Goal: Task Accomplishment & Management: Manage account settings

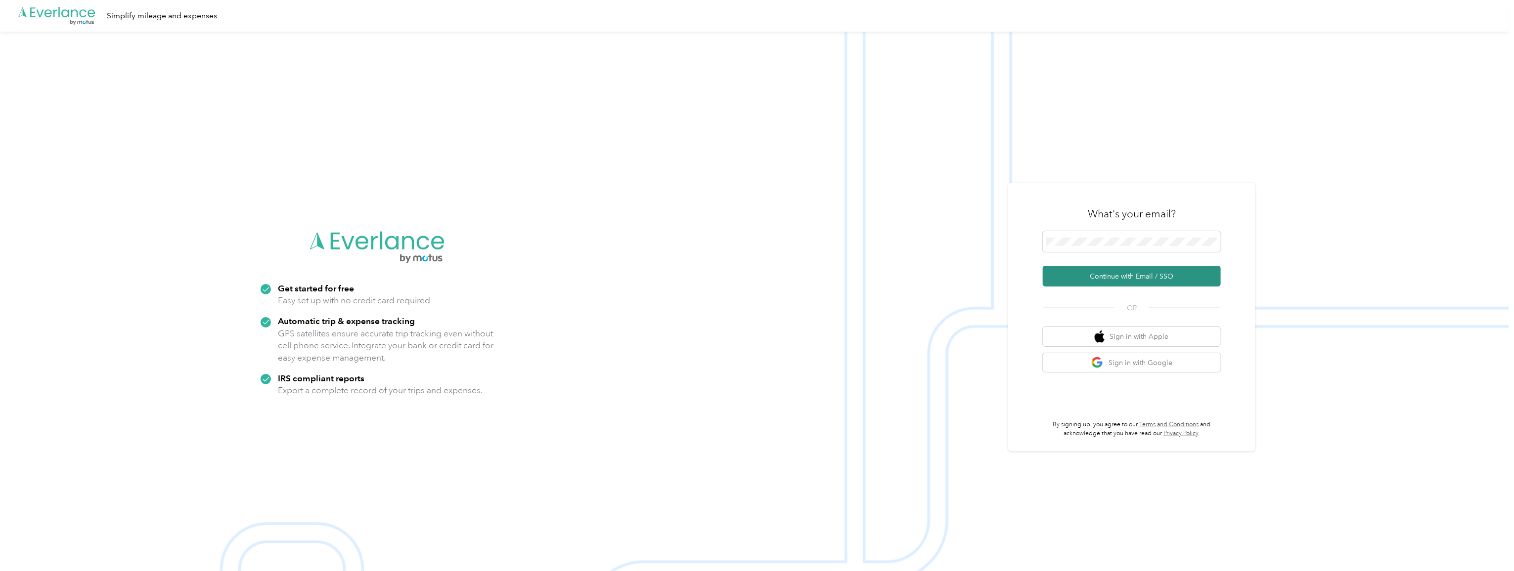
click at [1141, 270] on button "Continue with Email / SSO" at bounding box center [1131, 276] width 178 height 21
click at [1106, 242] on span at bounding box center [1131, 235] width 178 height 21
click at [1116, 277] on button "Continue with Email / SSO" at bounding box center [1131, 276] width 178 height 21
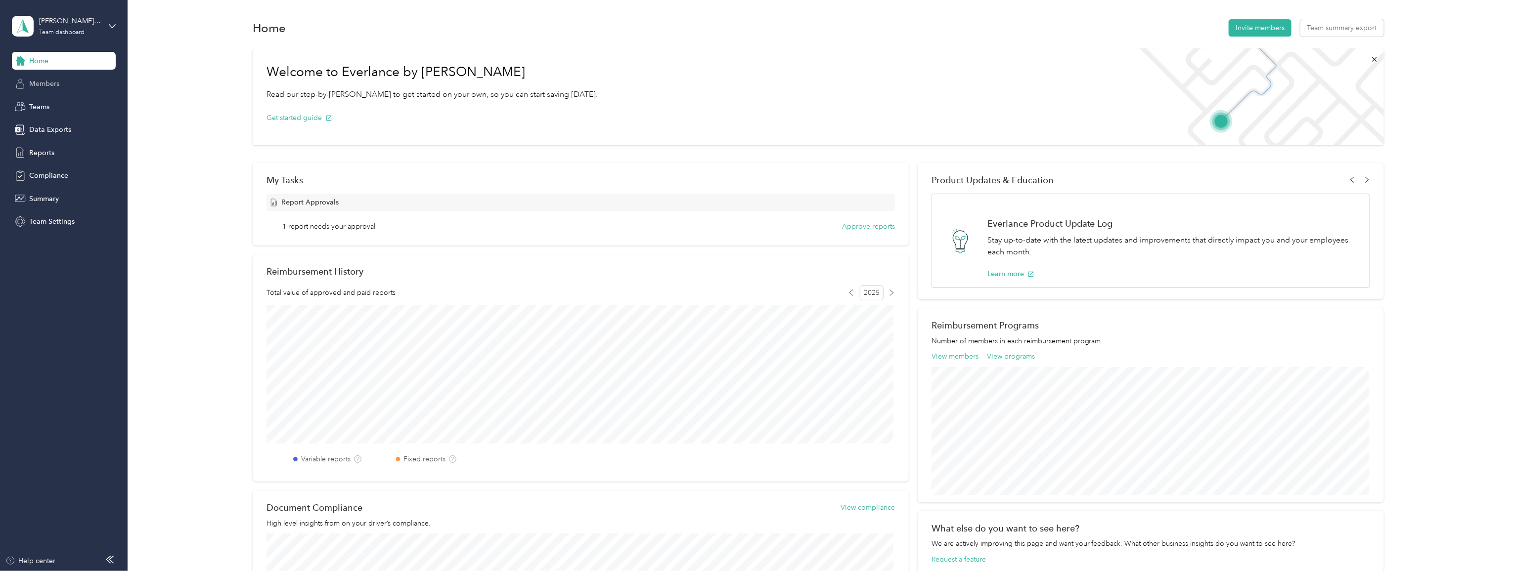
click at [41, 85] on span "Members" at bounding box center [44, 84] width 30 height 10
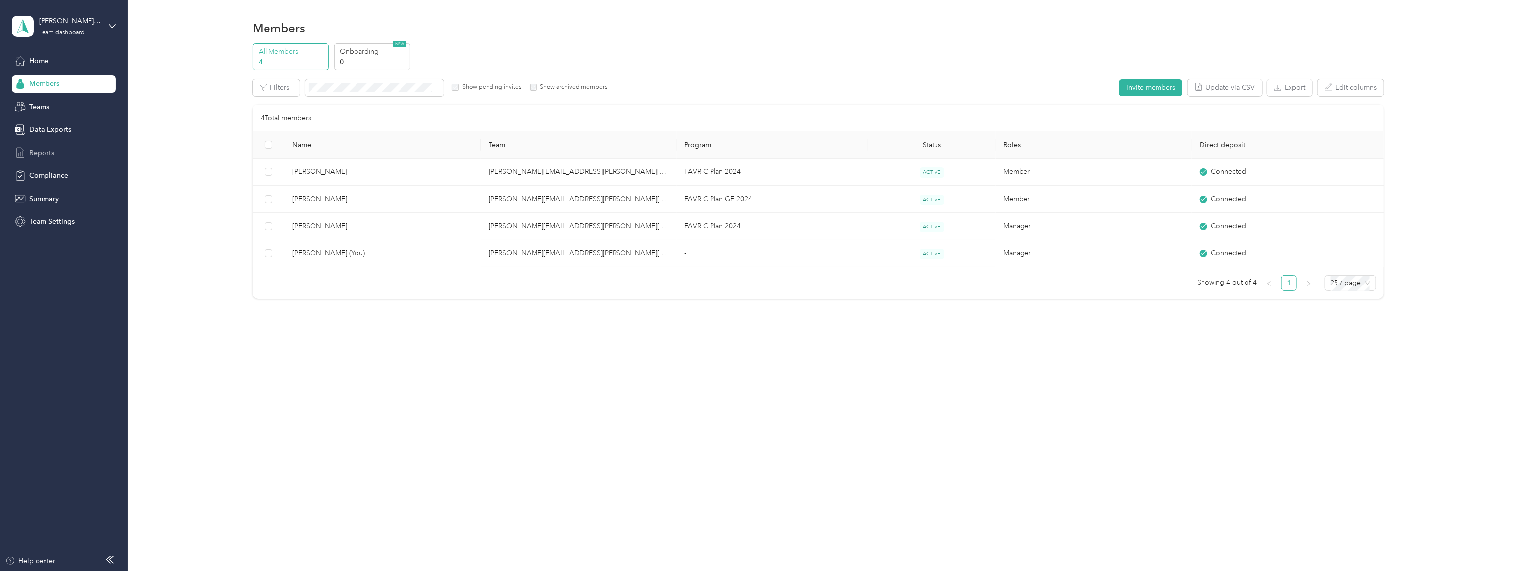
click at [47, 149] on span "Reports" at bounding box center [41, 153] width 25 height 10
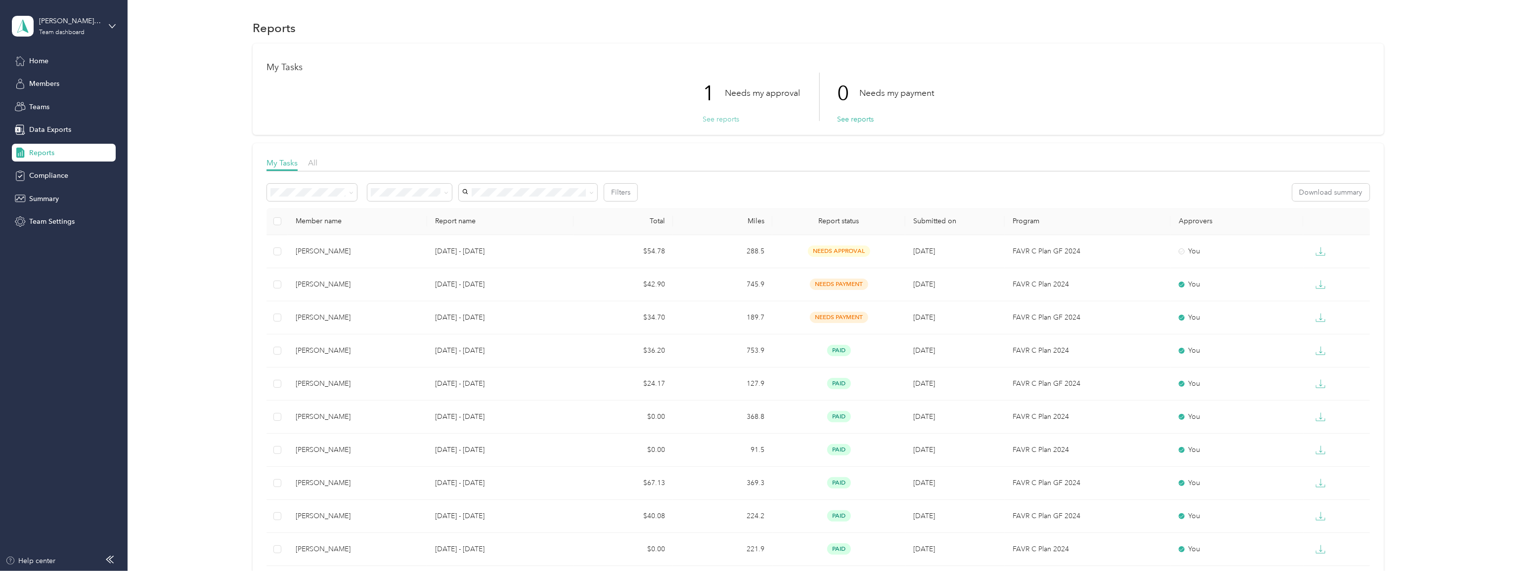
click at [719, 117] on button "See reports" at bounding box center [720, 119] width 37 height 10
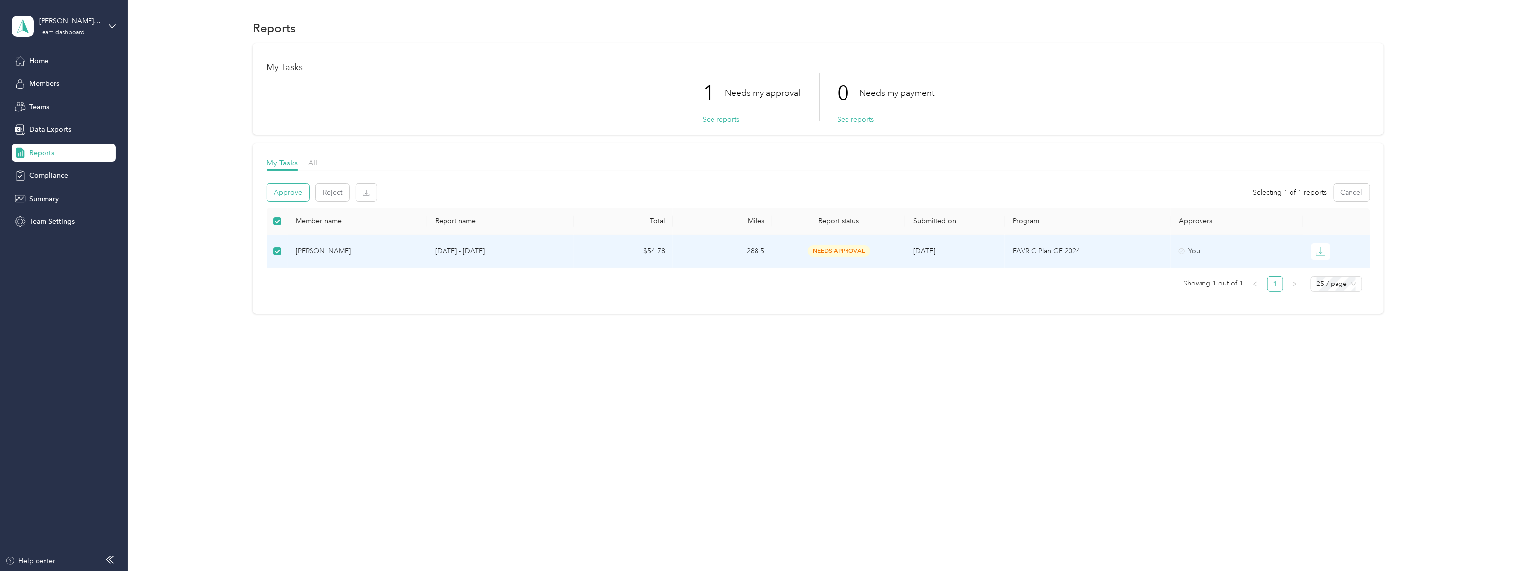
click at [280, 192] on button "Approve" at bounding box center [288, 192] width 42 height 17
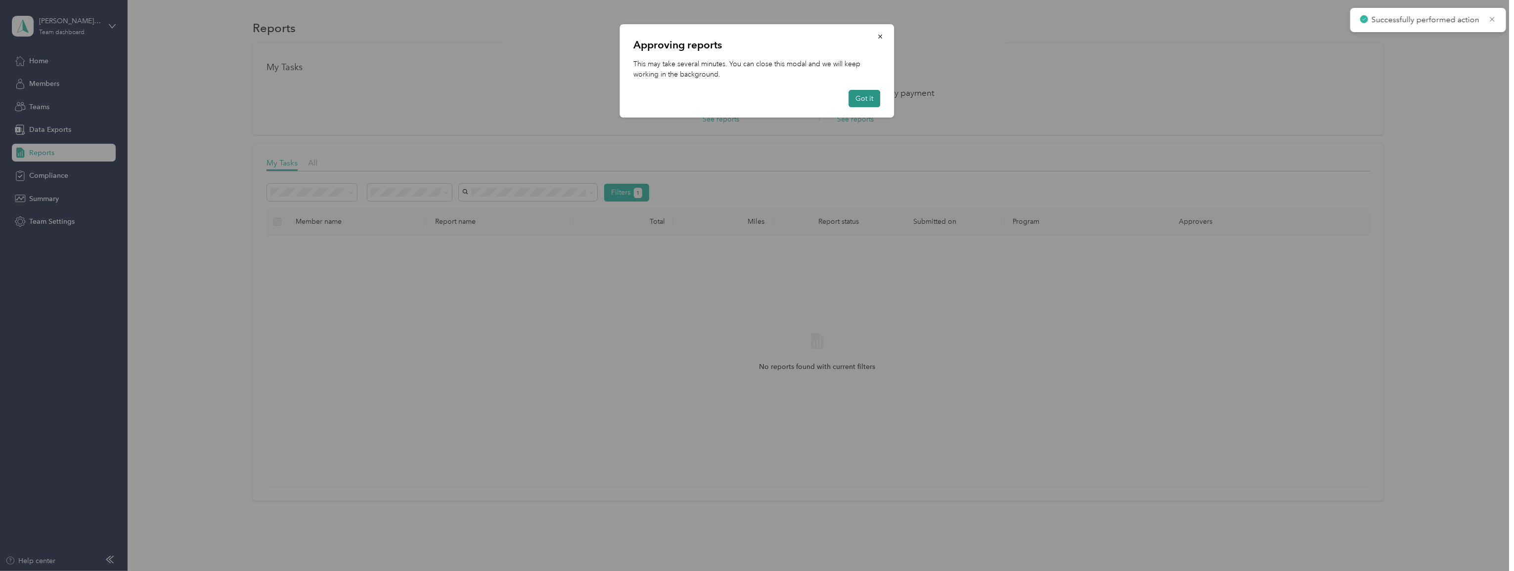
click at [861, 99] on button "Got it" at bounding box center [865, 98] width 32 height 17
